Goal: Information Seeking & Learning: Learn about a topic

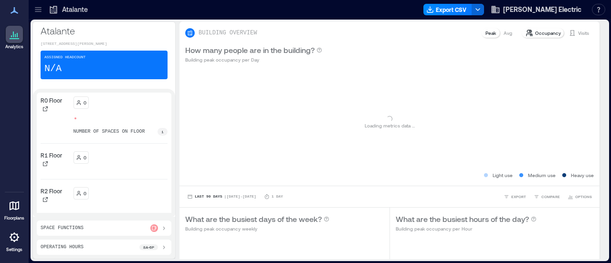
click at [37, 9] on icon at bounding box center [38, 10] width 10 height 10
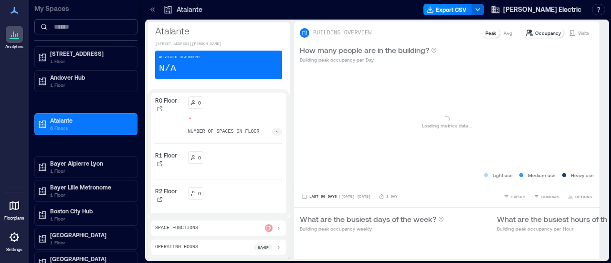
click at [72, 30] on input at bounding box center [85, 26] width 103 height 15
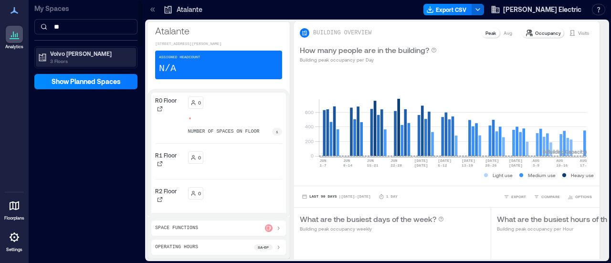
type input "**"
click at [73, 51] on p "Volvo [PERSON_NAME]" at bounding box center [90, 54] width 80 height 8
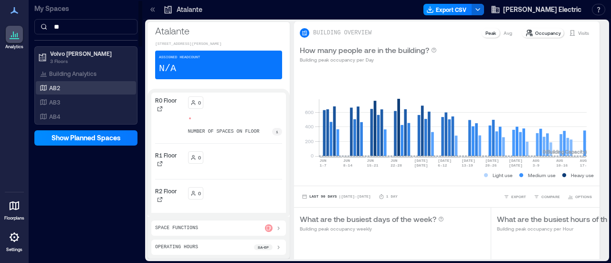
click at [54, 85] on p "AB2" at bounding box center [54, 88] width 11 height 8
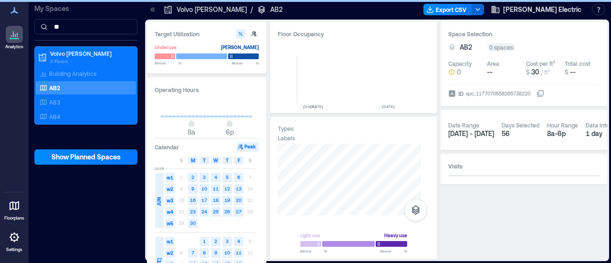
scroll to position [0, 1563]
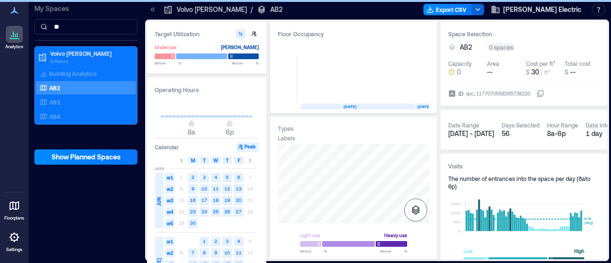
click at [414, 207] on icon "button" at bounding box center [415, 210] width 9 height 10
click at [416, 159] on icon "button" at bounding box center [415, 159] width 11 height 11
